Goal: Communication & Community: Answer question/provide support

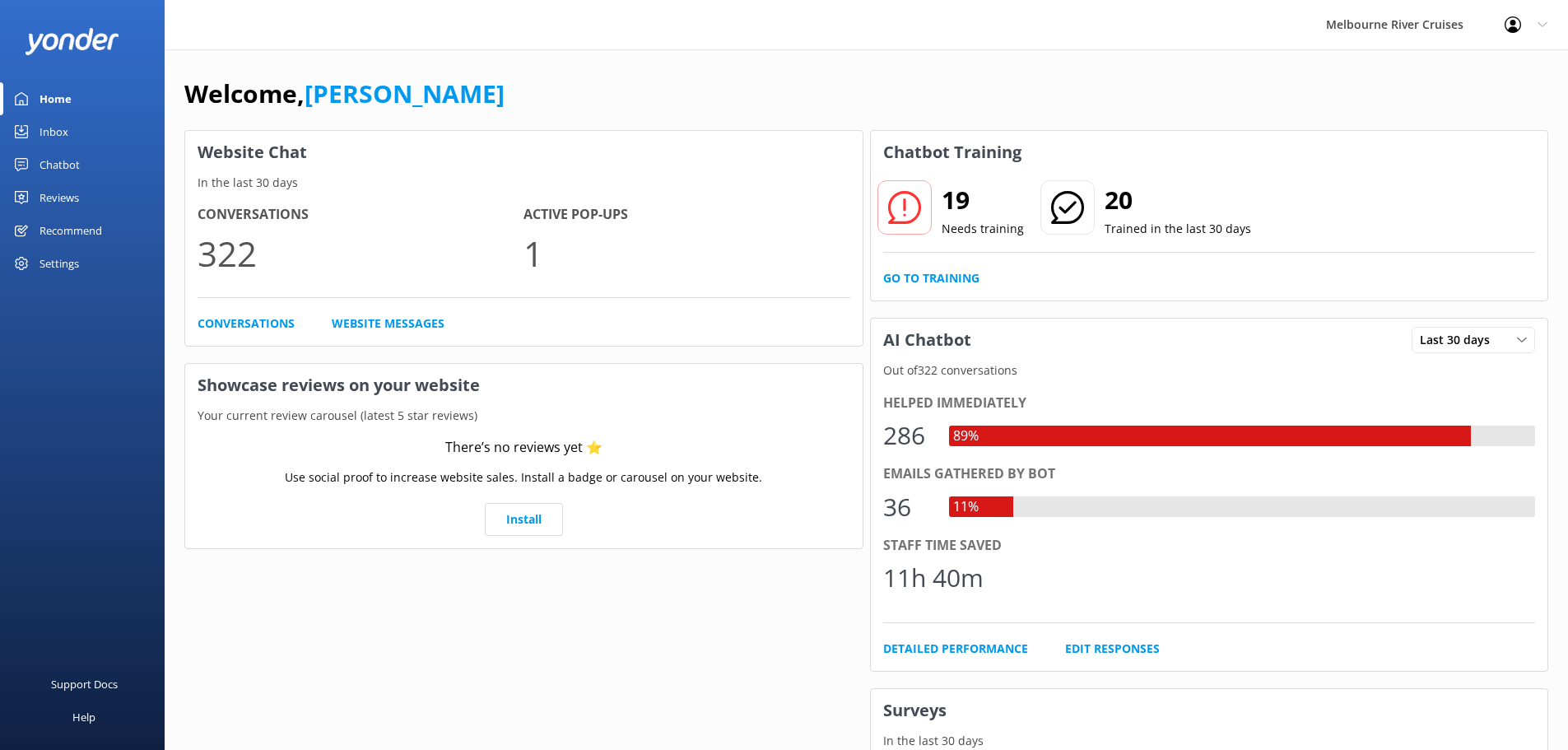
click at [85, 128] on link "Inbox" at bounding box center [82, 131] width 165 height 33
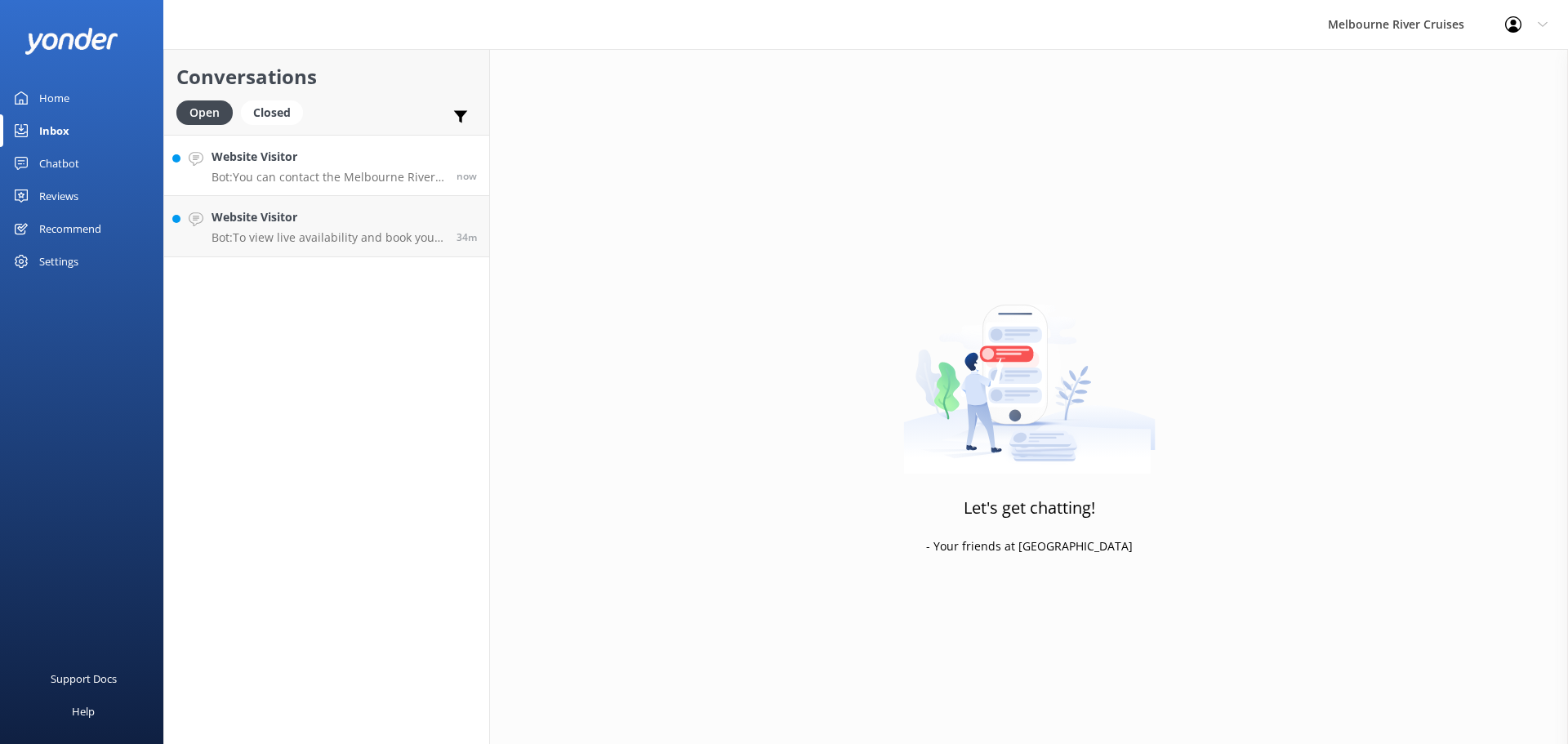
click at [361, 163] on h4 "Website Visitor" at bounding box center [328, 156] width 233 height 18
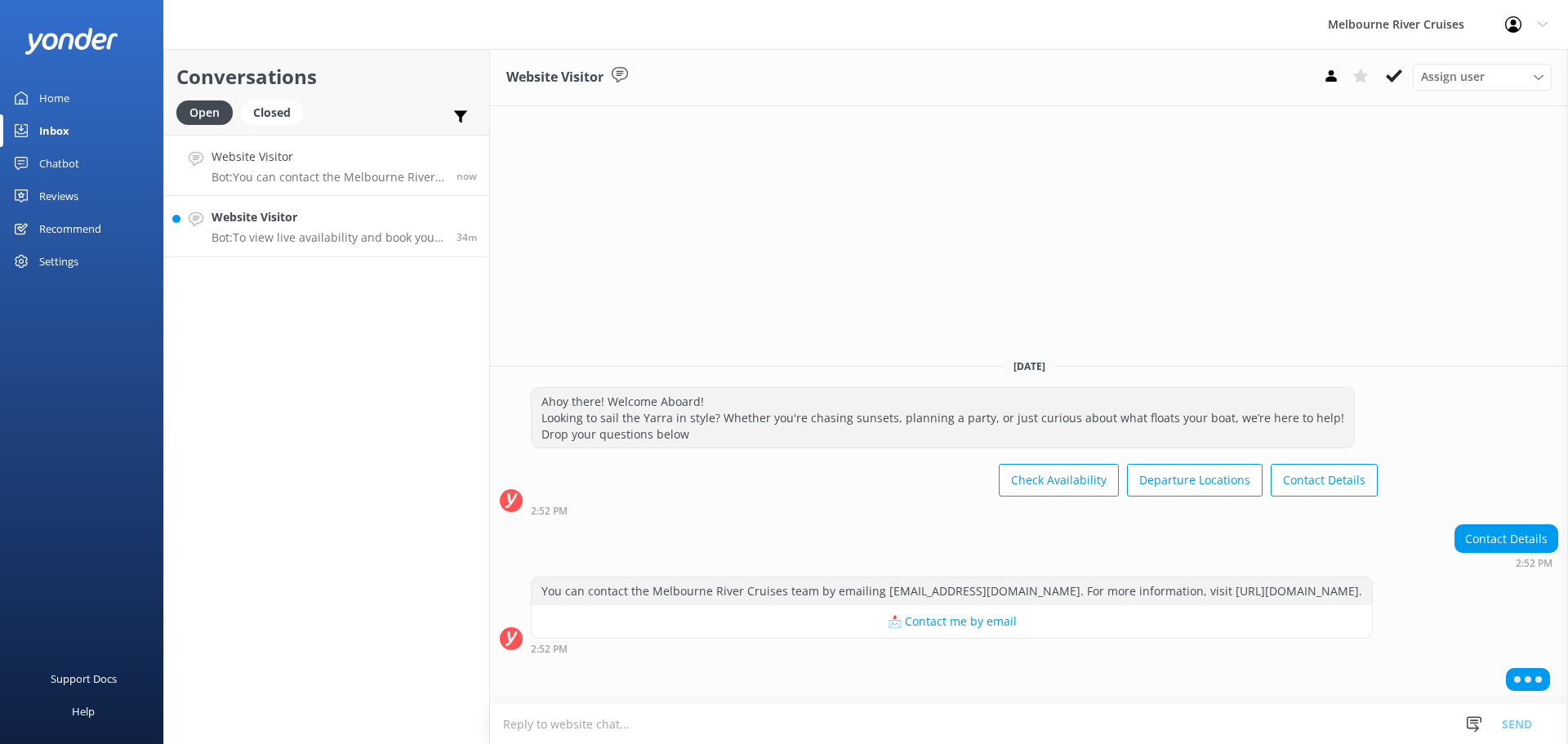
click at [330, 199] on link "Website Visitor Bot: To view live availability and book your Melbourne River Cr…" at bounding box center [327, 226] width 325 height 61
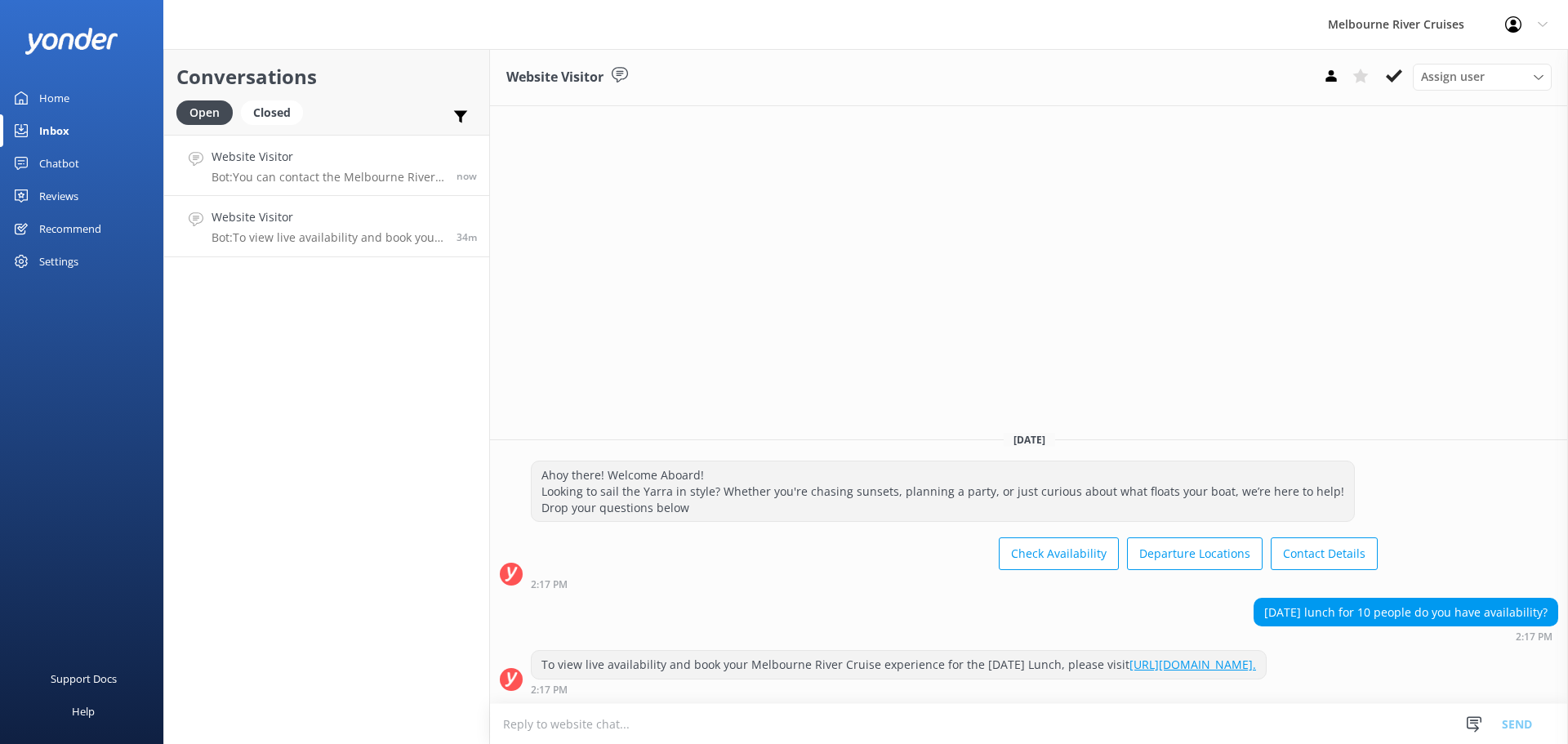
click at [366, 172] on p "Bot: You can contact the Melbourne River Cruises team by emailing [EMAIL_ADDRES…" at bounding box center [328, 177] width 233 height 15
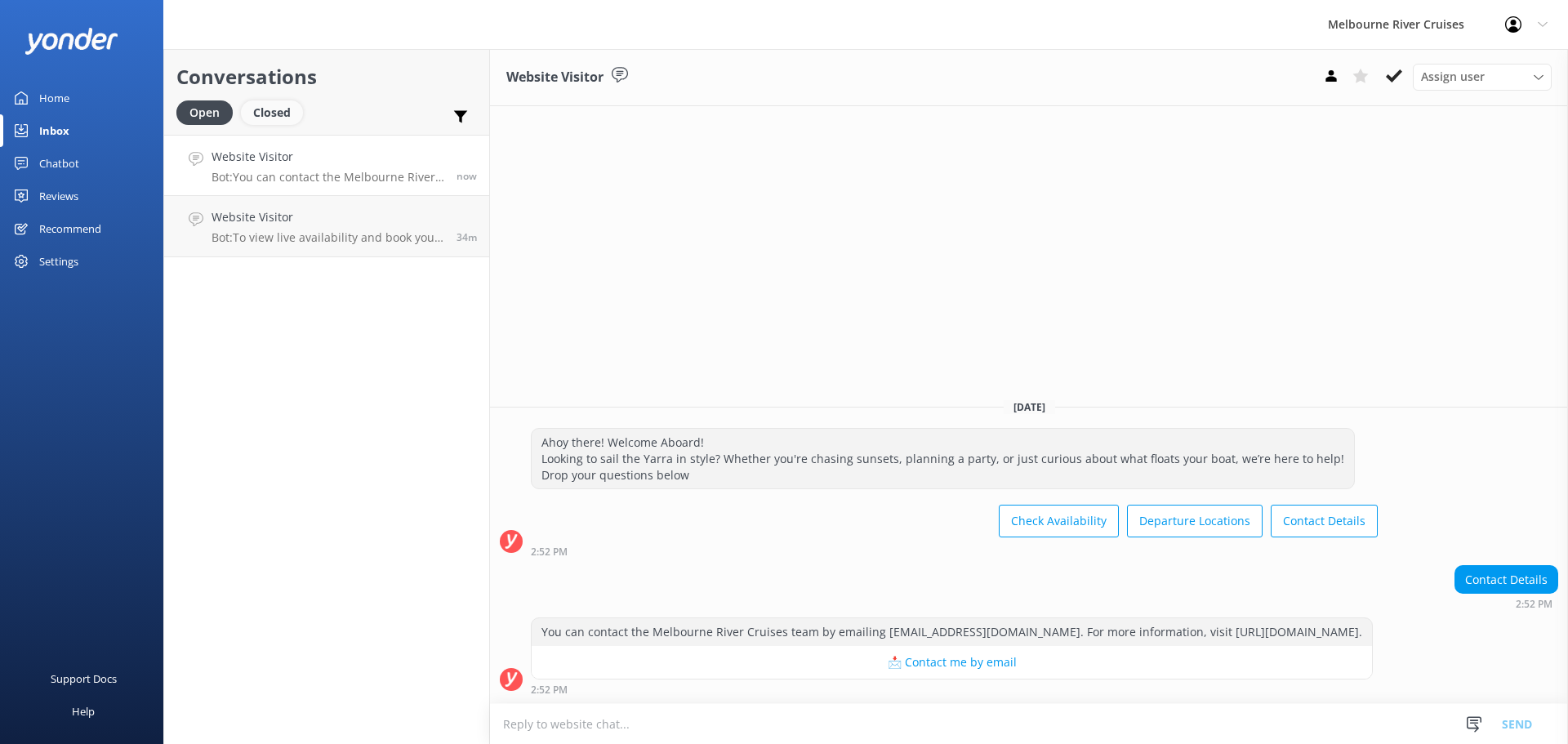
click at [267, 110] on div "Closed" at bounding box center [272, 113] width 62 height 24
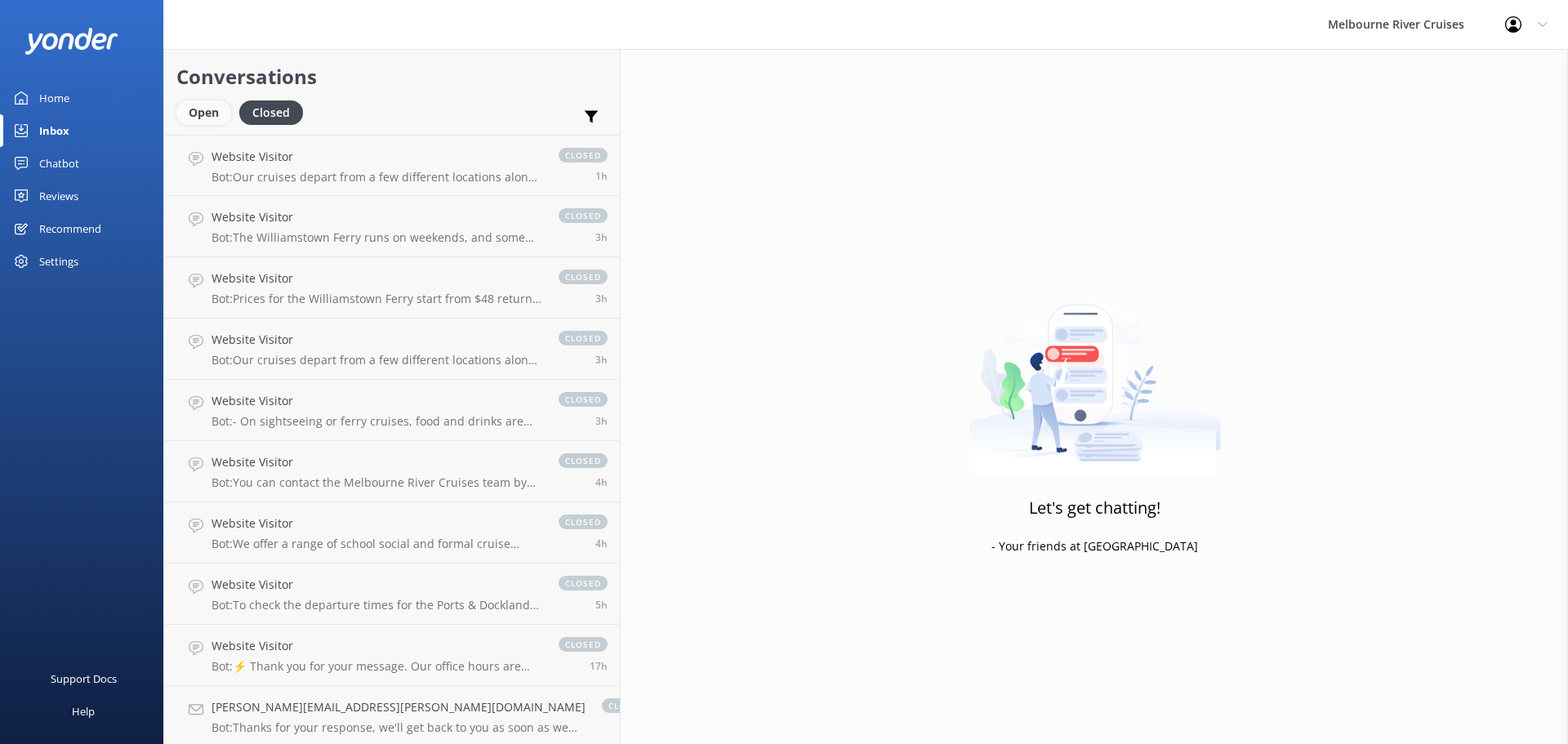
click at [194, 112] on div "Open" at bounding box center [204, 113] width 55 height 24
